Goal: Task Accomplishment & Management: Complete application form

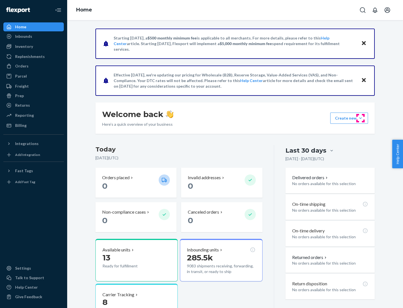
click at [361, 118] on button "Create new Create new inbound Create new order Create new product" at bounding box center [349, 118] width 38 height 11
click at [34, 36] on div "Inbounds" at bounding box center [33, 36] width 59 height 8
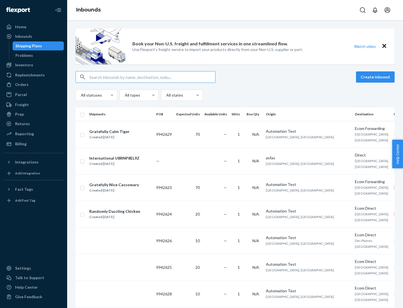
click at [376, 77] on button "Create inbound" at bounding box center [375, 76] width 39 height 11
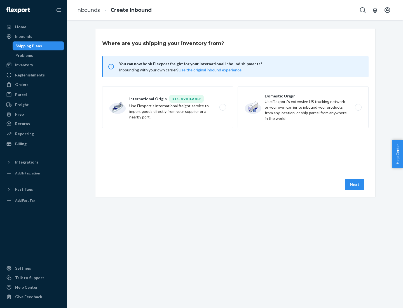
click at [303, 107] on label "Domestic Origin Use Flexport’s extensive US trucking network or your own carrie…" at bounding box center [303, 107] width 131 height 42
click at [358, 107] on input "Domestic Origin Use Flexport’s extensive US trucking network or your own carrie…" at bounding box center [360, 108] width 4 height 4
radio input "true"
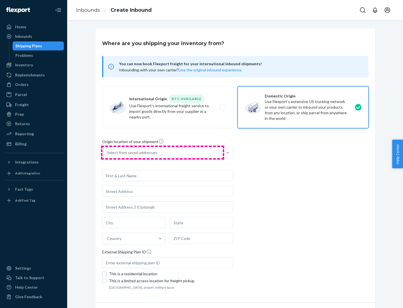
click at [163, 153] on div "Select from saved addresses" at bounding box center [162, 152] width 120 height 11
click at [107, 153] on input "Select from saved addresses" at bounding box center [107, 153] width 1 height 6
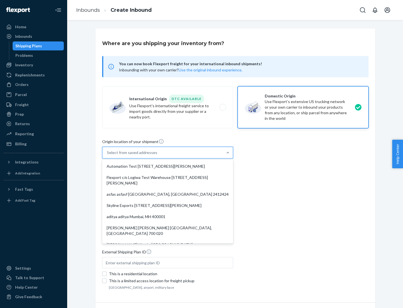
scroll to position [2, 0]
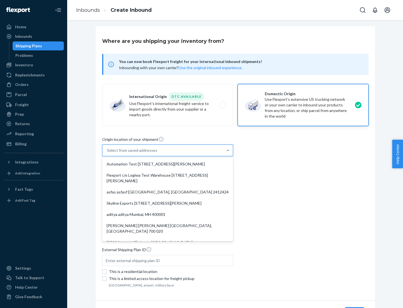
click at [168, 164] on div "Automation Test [STREET_ADDRESS][PERSON_NAME]" at bounding box center [167, 163] width 129 height 11
click at [107, 153] on input "option Automation Test [STREET_ADDRESS][PERSON_NAME]. 9 results available. Use …" at bounding box center [107, 151] width 1 height 6
type input "Automation Test"
type input "9th Floor"
type input "[GEOGRAPHIC_DATA]"
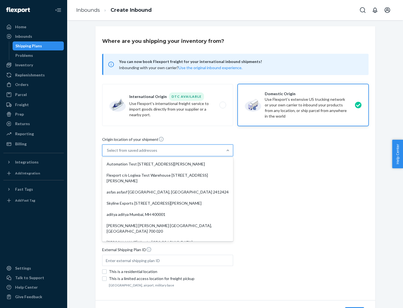
type input "CA"
type input "94104"
type input "[STREET_ADDRESS][PERSON_NAME]"
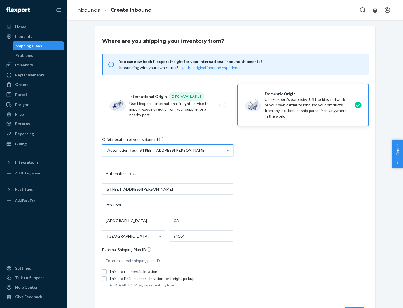
scroll to position [33, 0]
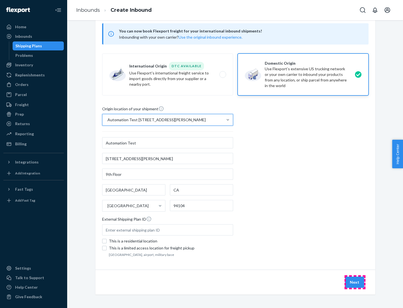
click at [355, 282] on button "Next" at bounding box center [354, 282] width 19 height 11
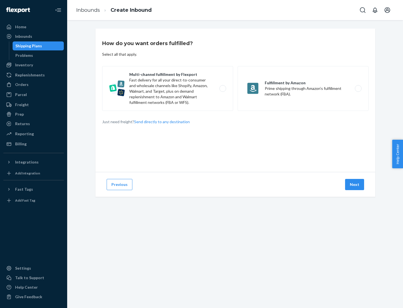
click at [168, 88] on label "Multi-channel fulfillment by Flexport Fast delivery for all your direct-to-cons…" at bounding box center [167, 88] width 131 height 45
click at [223, 88] on input "Multi-channel fulfillment by Flexport Fast delivery for all your direct-to-cons…" at bounding box center [225, 89] width 4 height 4
radio input "true"
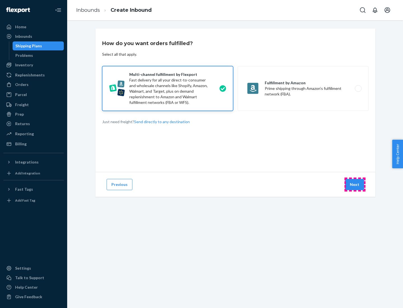
click at [355, 184] on button "Next" at bounding box center [354, 184] width 19 height 11
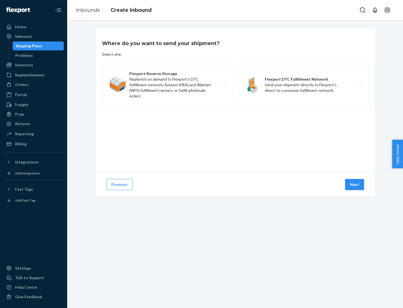
click at [168, 85] on label "Flexport Reserve Storage Replenish on demand to Flexport's DTC fulfillment netw…" at bounding box center [167, 85] width 131 height 42
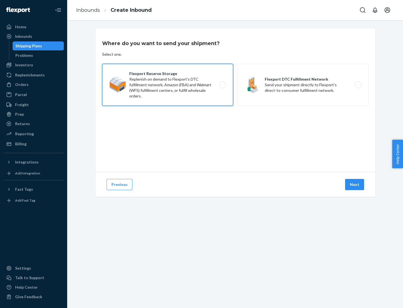
click at [223, 85] on input "Flexport Reserve Storage Replenish on demand to Flexport's DTC fulfillment netw…" at bounding box center [225, 85] width 4 height 4
radio input "true"
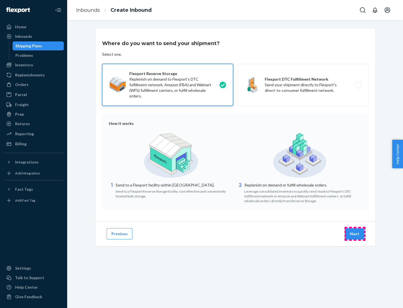
click at [355, 234] on button "Next" at bounding box center [354, 233] width 19 height 11
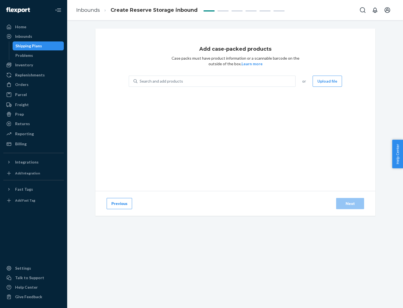
click at [217, 81] on div "Search and add products" at bounding box center [216, 81] width 158 height 10
click at [140, 81] on input "Search and add products" at bounding box center [140, 81] width 1 height 6
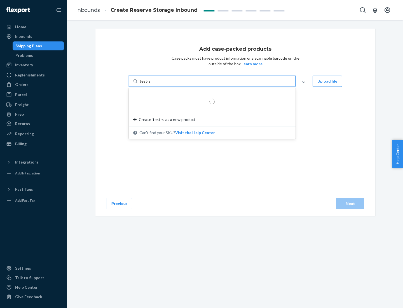
type input "test-syn"
click at [210, 95] on div "test - syn - test" at bounding box center [209, 95] width 153 height 6
click at [154, 84] on input "test-syn" at bounding box center [147, 81] width 15 height 6
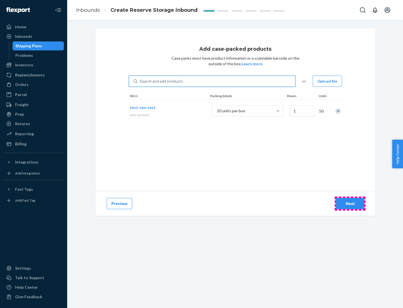
click at [350, 204] on div "Next" at bounding box center [350, 204] width 18 height 6
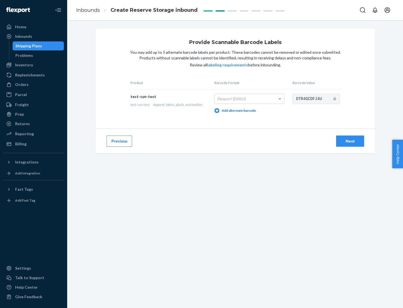
click at [350, 141] on div "Next" at bounding box center [350, 141] width 18 height 6
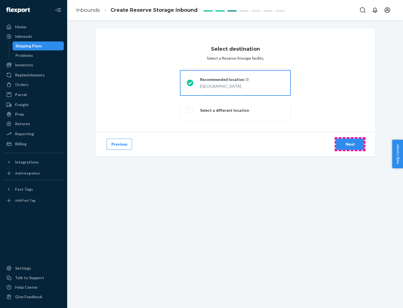
click at [350, 144] on div "Next" at bounding box center [350, 144] width 18 height 6
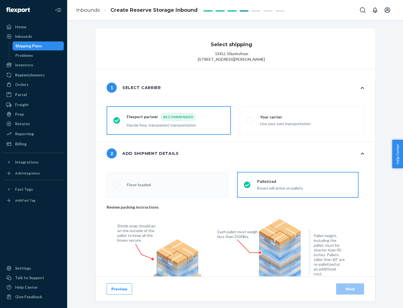
radio input "false"
type input "1"
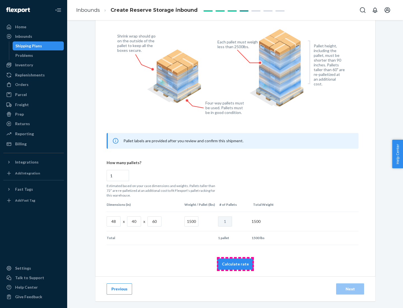
click at [235, 264] on button "Calculate rate" at bounding box center [235, 263] width 36 height 11
radio input "false"
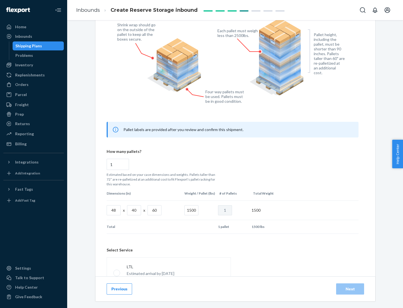
scroll to position [247, 0]
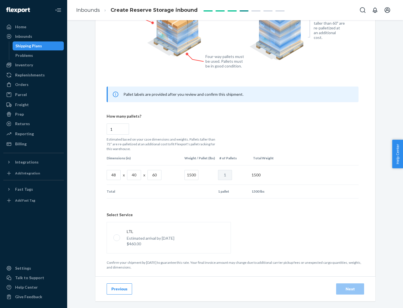
click at [169, 237] on p "Estimated arrival by [DATE]" at bounding box center [151, 238] width 48 height 6
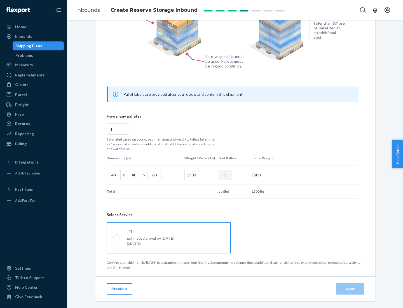
click at [117, 237] on input "LTL Estimated arrival by [DATE] $460.00" at bounding box center [115, 238] width 4 height 4
radio input "true"
radio input "false"
click at [350, 289] on div "Next" at bounding box center [350, 289] width 18 height 6
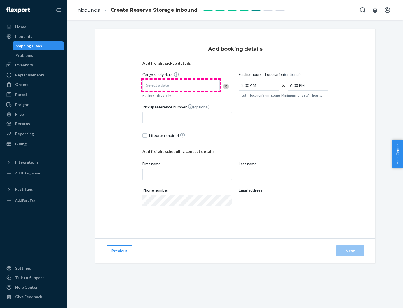
click at [181, 85] on div "Select a date" at bounding box center [180, 85] width 77 height 11
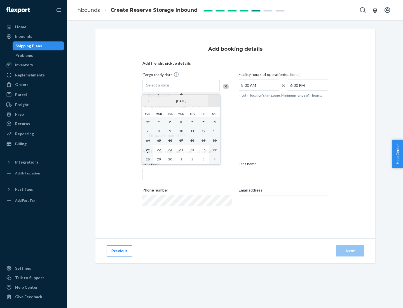
click at [214, 101] on button "›" at bounding box center [214, 101] width 12 height 12
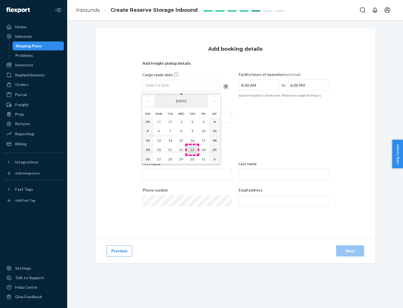
click at [192, 149] on abbr "23" at bounding box center [192, 150] width 4 height 4
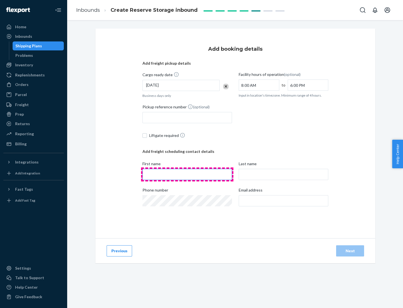
click at [187, 174] on input "First name" at bounding box center [187, 174] width 90 height 11
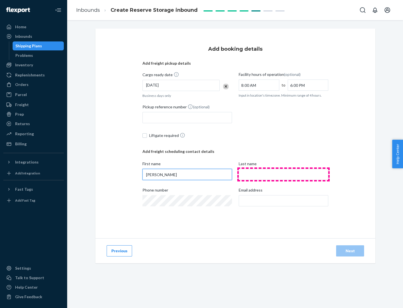
type input "[PERSON_NAME]"
click at [284, 174] on input "Last name" at bounding box center [284, 174] width 90 height 11
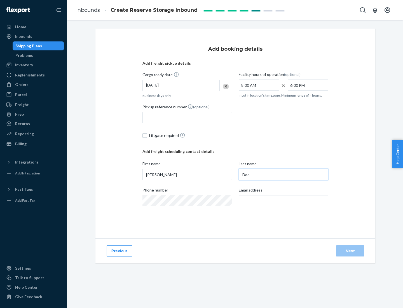
type input "Doe"
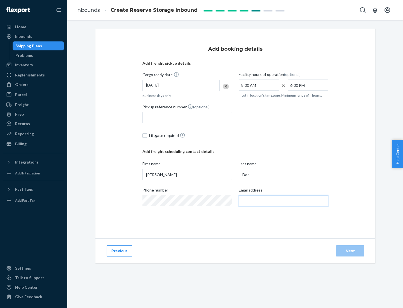
click at [284, 201] on input "Email address" at bounding box center [284, 200] width 90 height 11
type input "[EMAIL_ADDRESS][DOMAIN_NAME]"
click at [350, 251] on div "Next" at bounding box center [350, 251] width 18 height 6
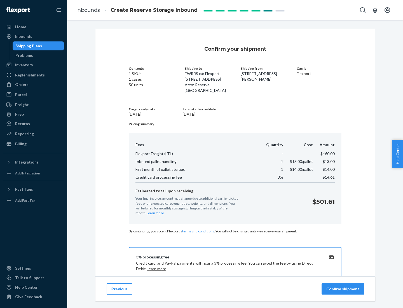
scroll to position [81, 0]
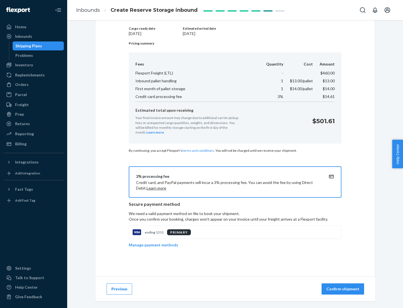
click at [343, 289] on p "Confirm shipment" at bounding box center [342, 289] width 33 height 6
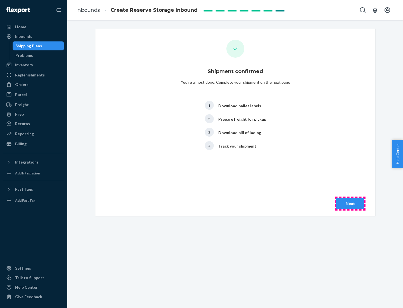
click at [350, 204] on div "Next" at bounding box center [350, 204] width 18 height 6
